Goal: Information Seeking & Learning: Learn about a topic

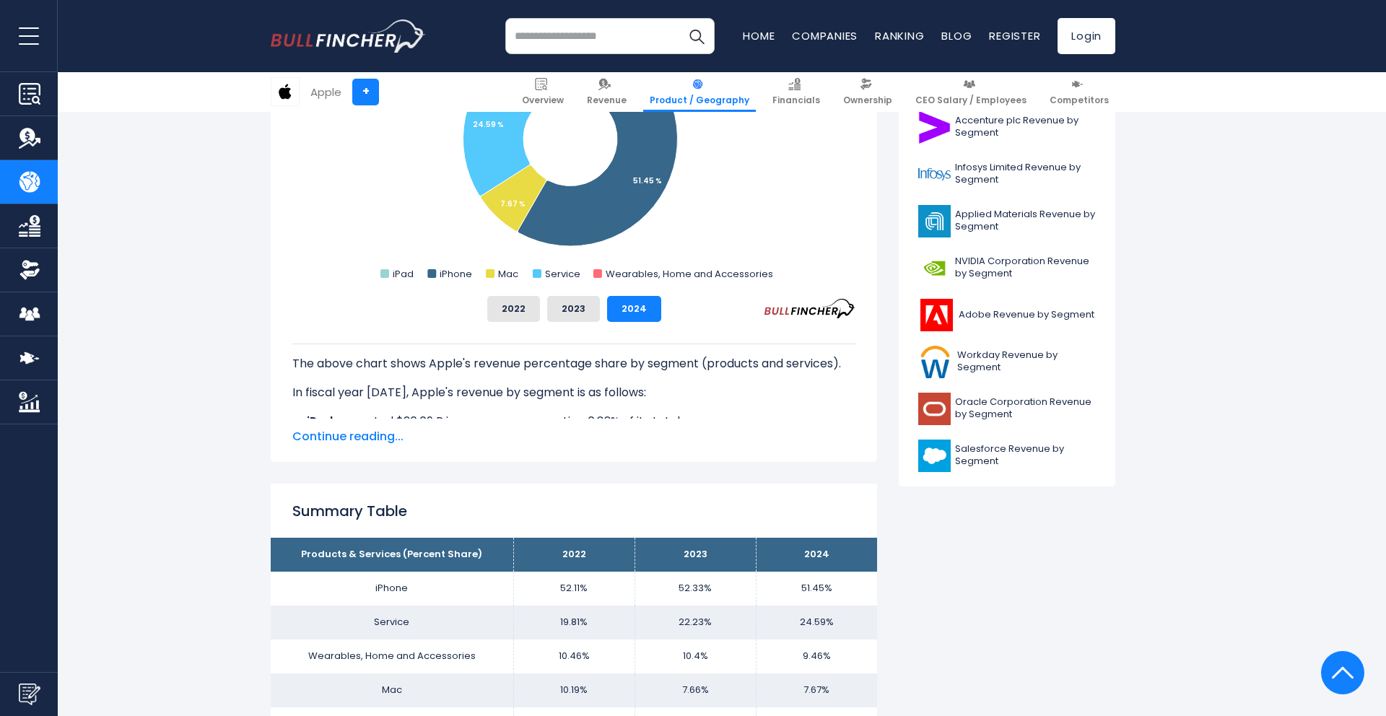
scroll to position [619, 0]
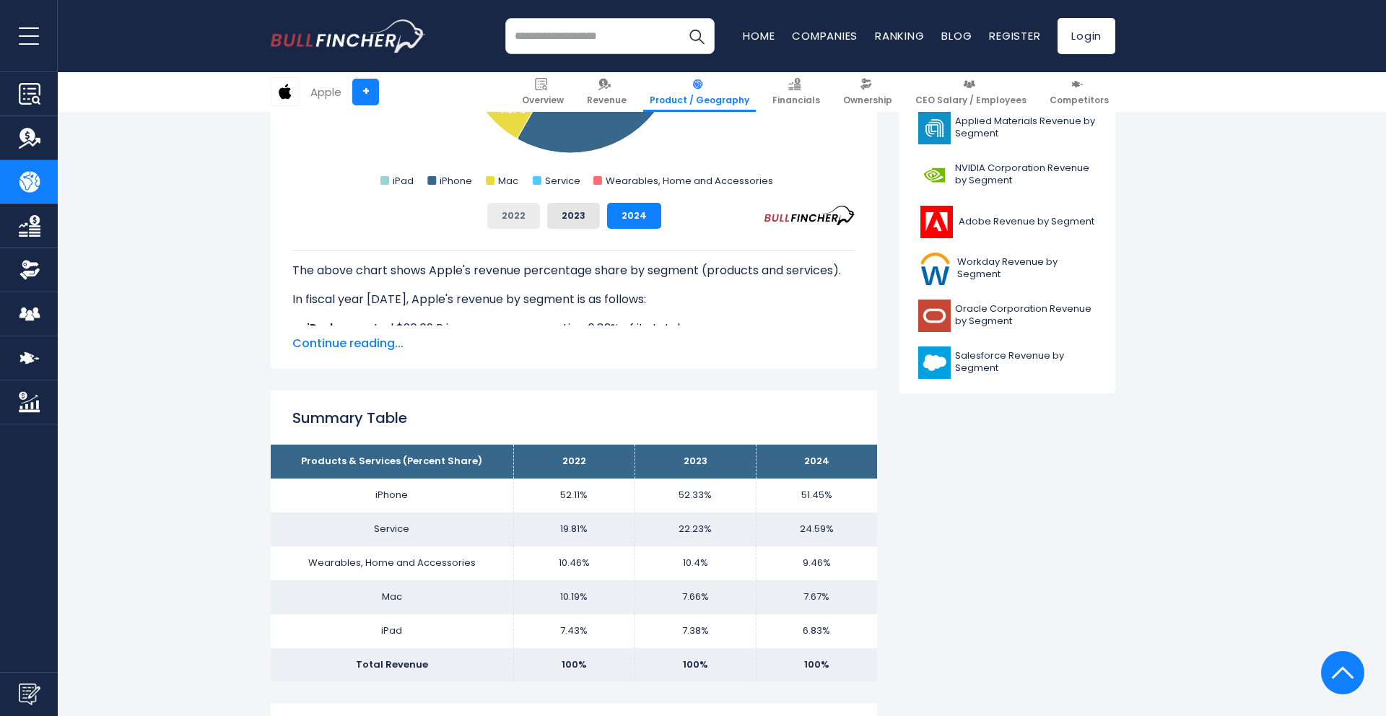
click at [508, 214] on button "2022" at bounding box center [513, 216] width 53 height 26
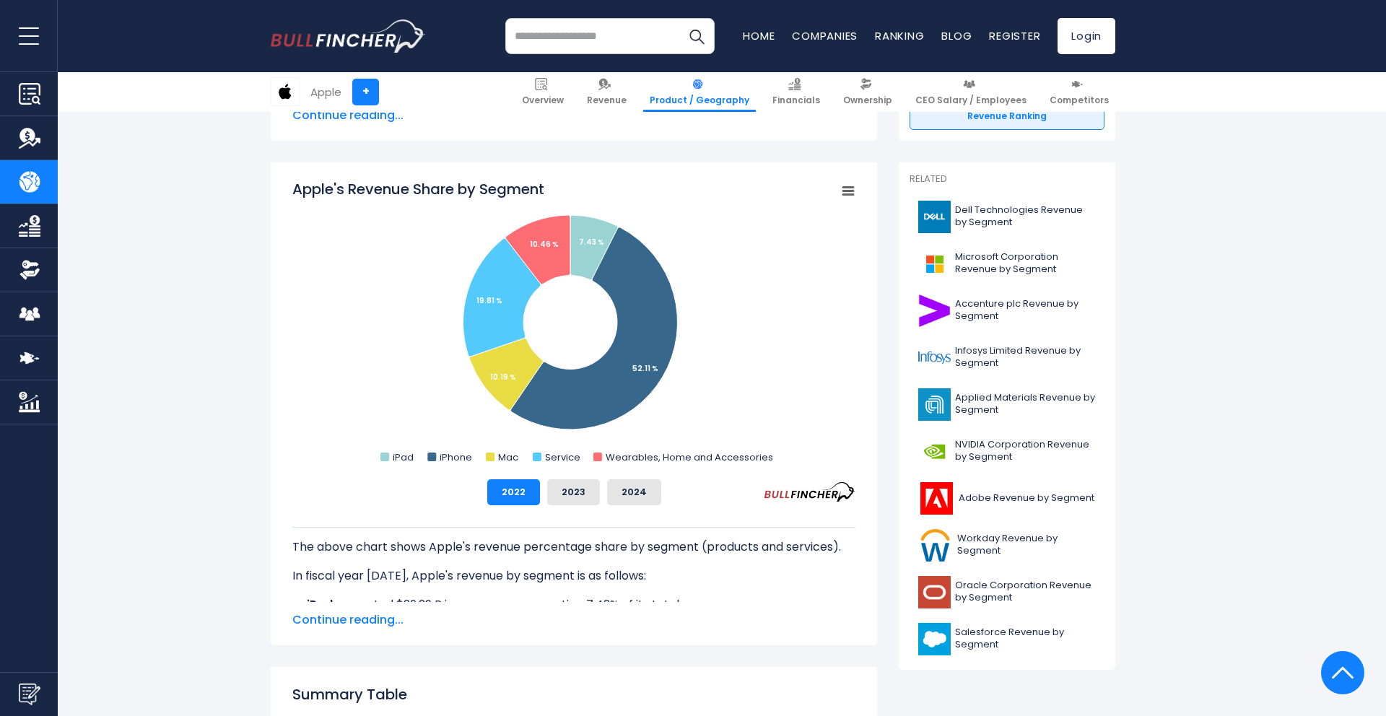
scroll to position [322, 0]
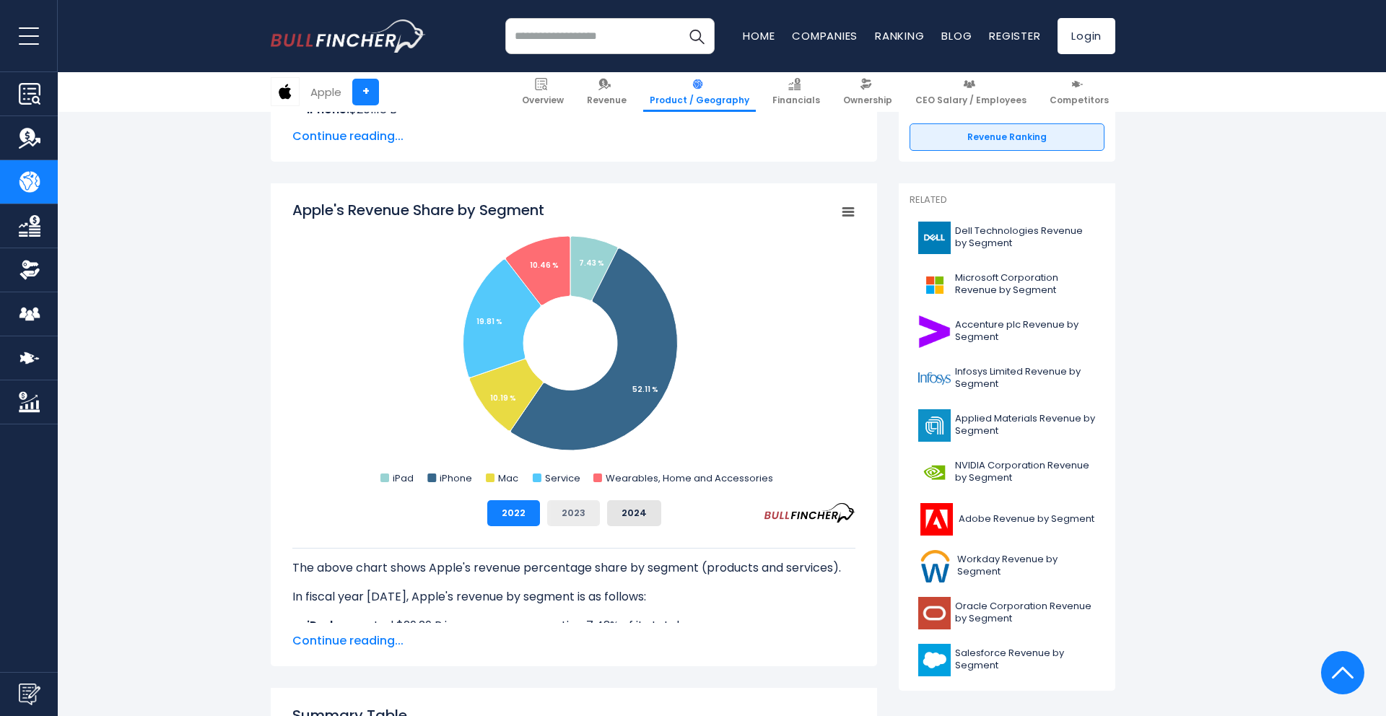
click at [567, 516] on button "2023" at bounding box center [573, 513] width 53 height 26
click at [611, 518] on button "2024" at bounding box center [634, 513] width 54 height 26
click at [569, 510] on button "2023" at bounding box center [573, 513] width 53 height 26
click at [546, 510] on div "2022 2023 2024" at bounding box center [573, 513] width 563 height 26
click at [516, 510] on button "2022" at bounding box center [513, 513] width 53 height 26
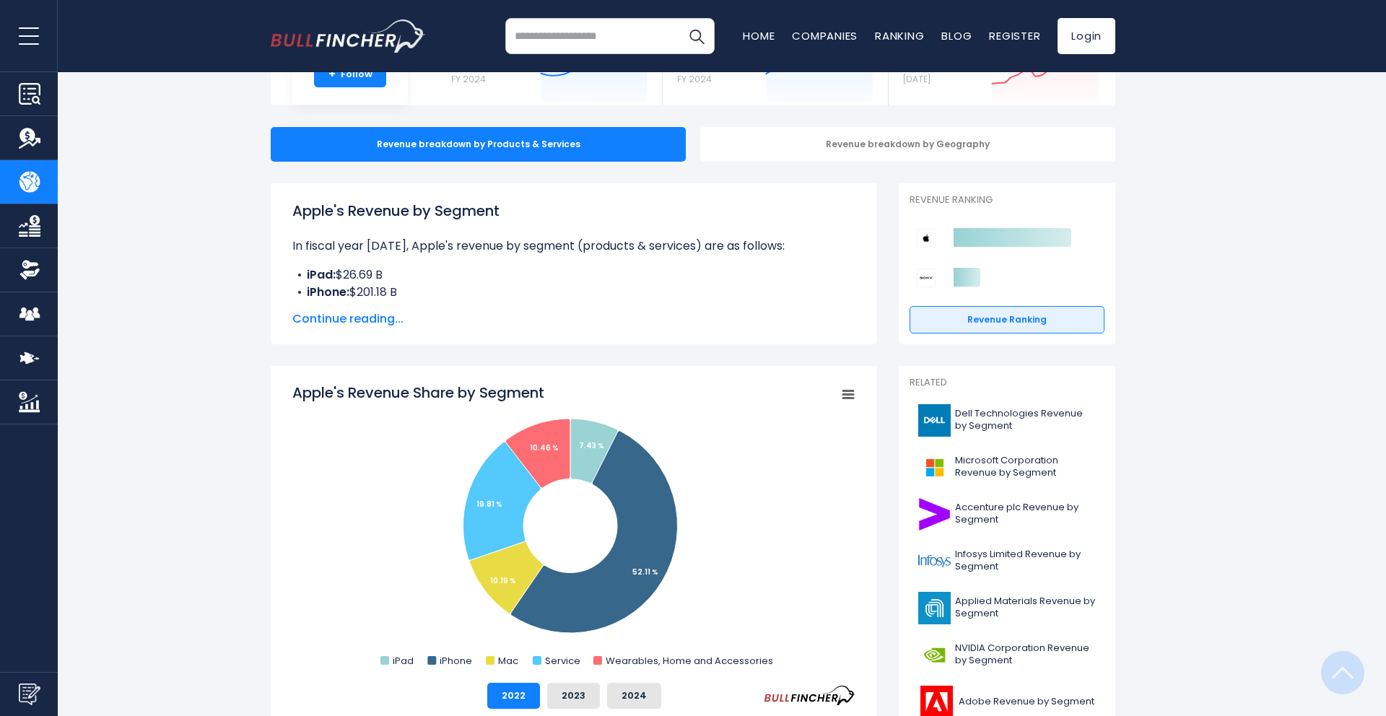
scroll to position [0, 0]
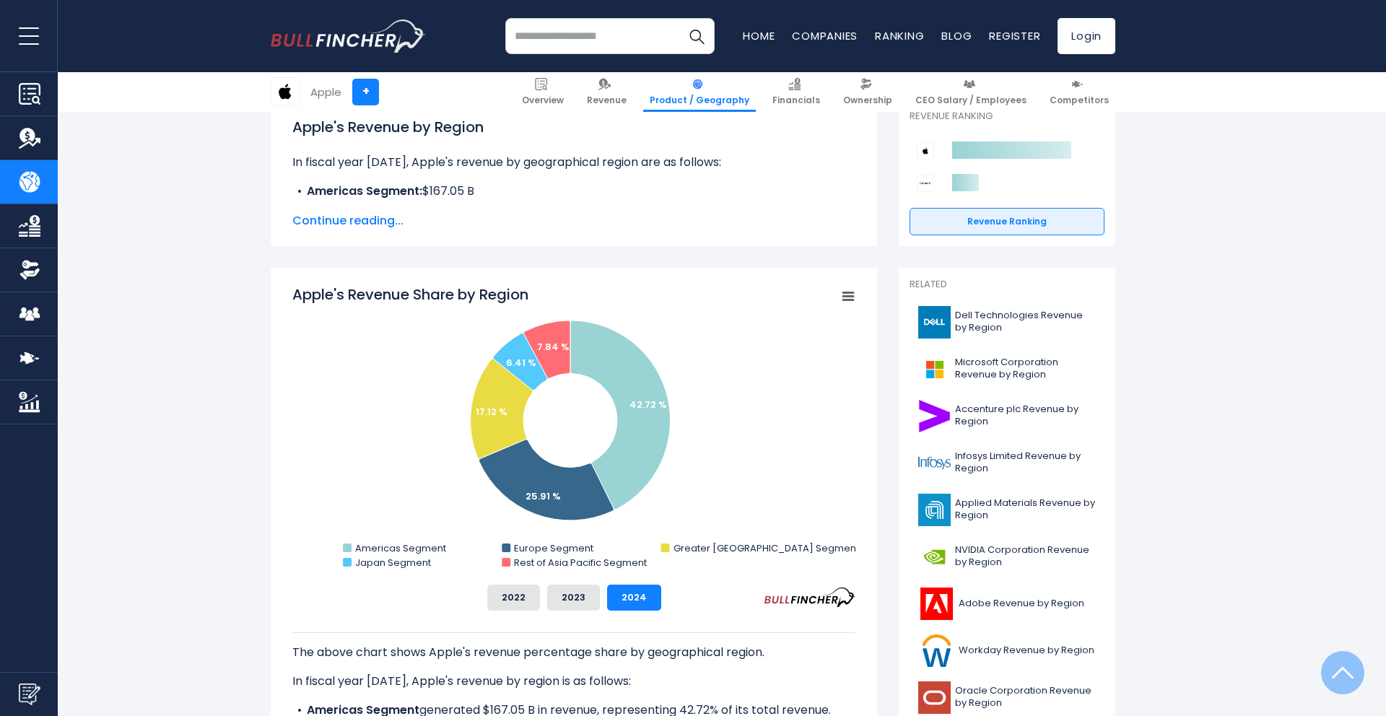
scroll to position [225, 0]
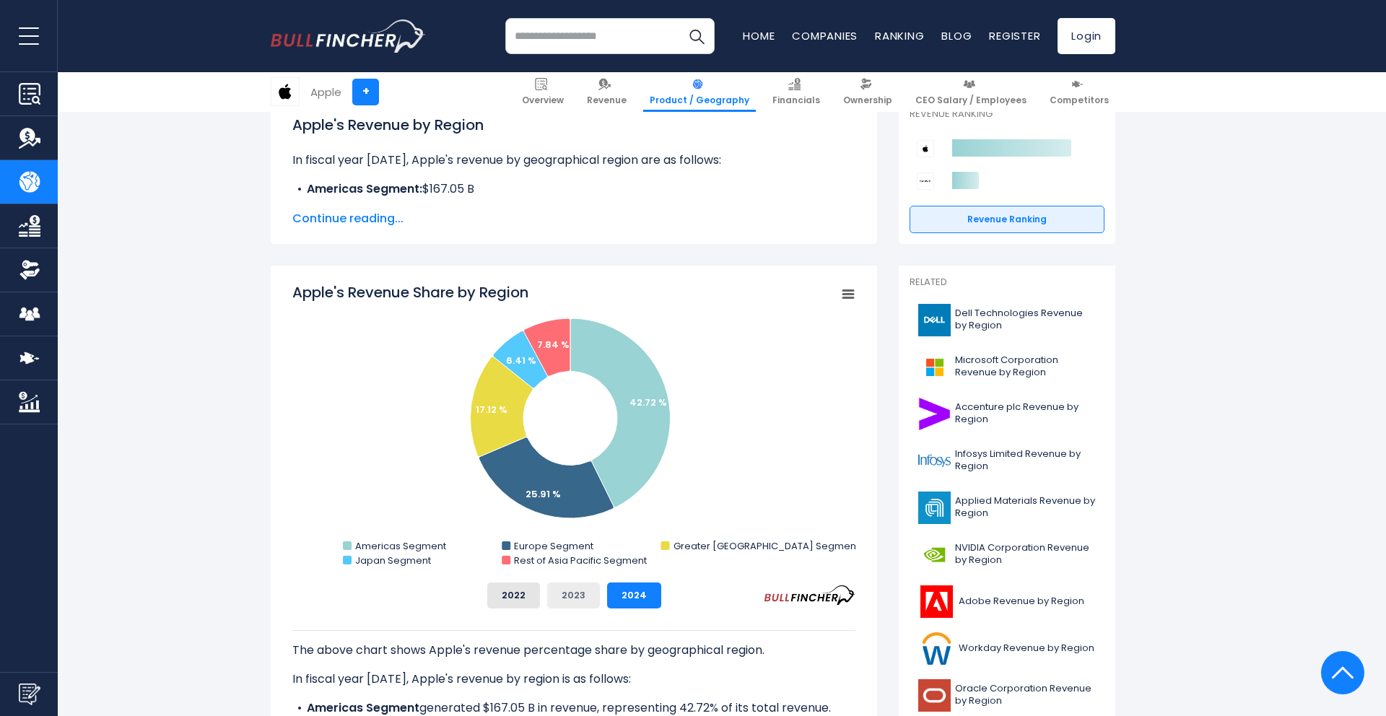
click at [578, 591] on button "2023" at bounding box center [573, 595] width 53 height 26
click at [509, 597] on button "2022" at bounding box center [513, 595] width 53 height 26
click at [565, 591] on button "2023" at bounding box center [573, 595] width 53 height 26
click at [622, 589] on button "2024" at bounding box center [634, 595] width 54 height 26
click at [515, 602] on button "2022" at bounding box center [513, 595] width 53 height 26
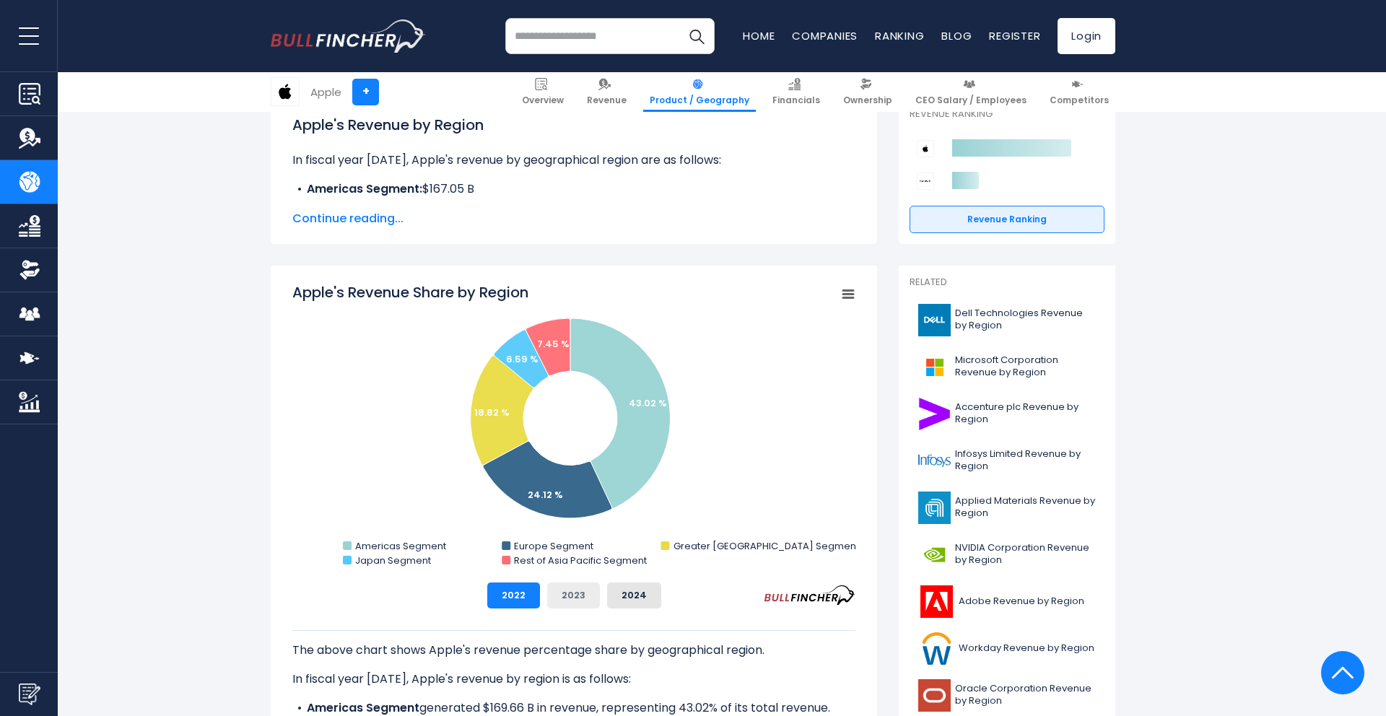
click at [571, 590] on button "2023" at bounding box center [573, 595] width 53 height 26
click at [616, 593] on button "2024" at bounding box center [634, 595] width 54 height 26
click at [572, 593] on button "2023" at bounding box center [573, 595] width 53 height 26
click at [518, 593] on button "2022" at bounding box center [513, 595] width 53 height 26
click at [852, 287] on rect "Apple's Revenue Share by Region" at bounding box center [848, 294] width 20 height 20
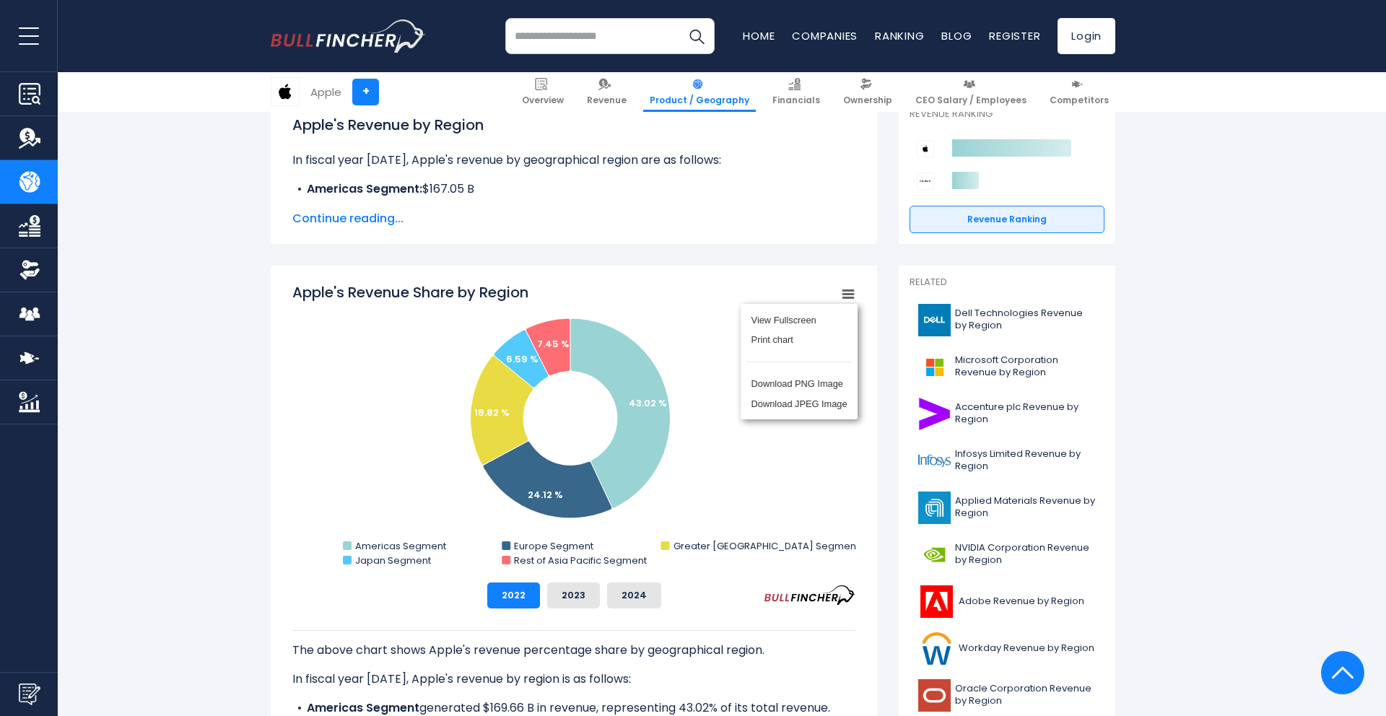
click at [852, 287] on div "View Fullscreen Print chart Download PNG Image Download JPEG Image" at bounding box center [798, 362] width 157 height 156
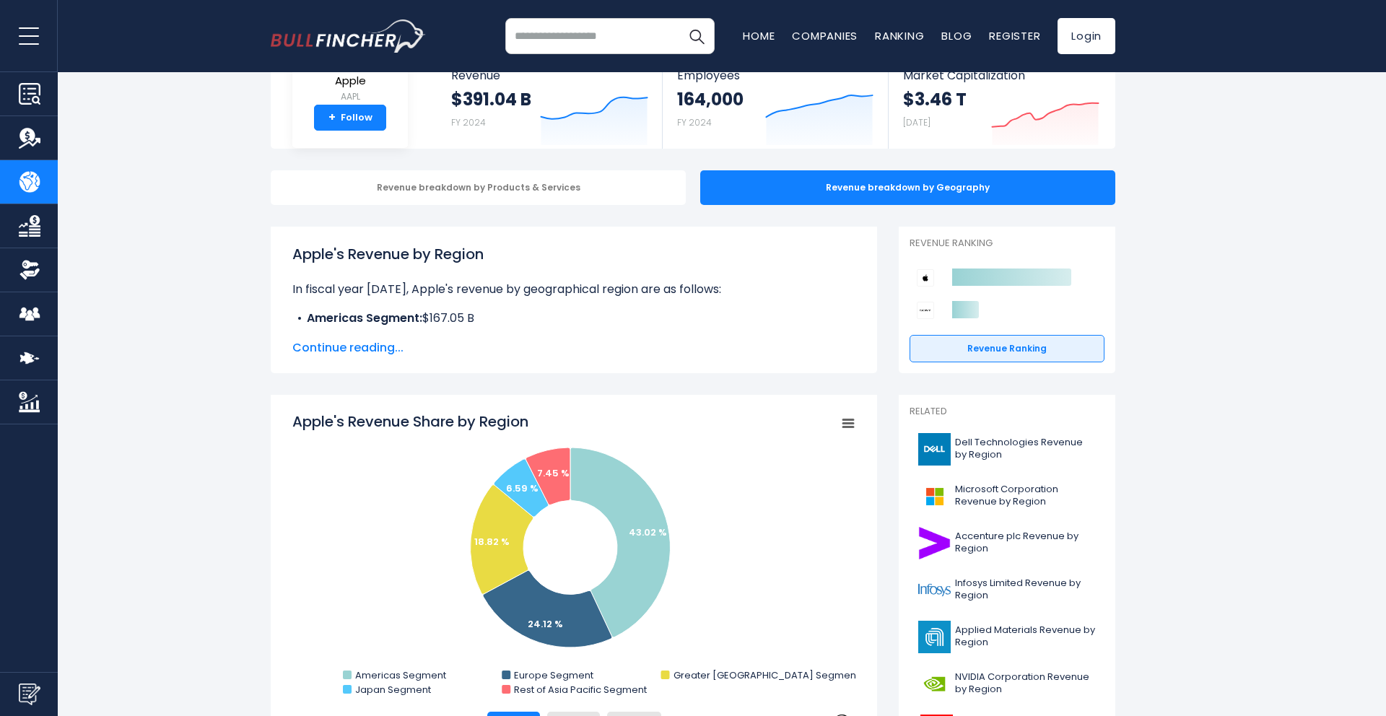
scroll to position [0, 0]
